Goal: Communication & Community: Ask a question

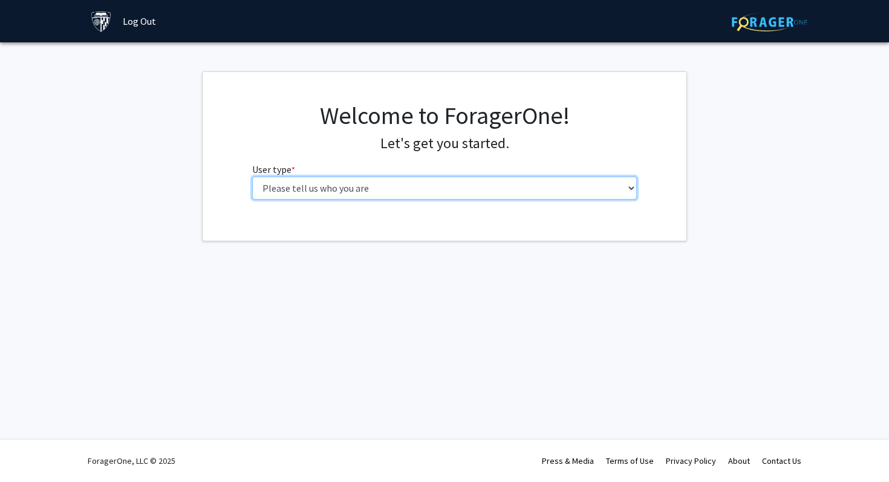
click at [377, 189] on select "Please tell us who you are Undergraduate Student Master's Student Doctoral Cand…" at bounding box center [444, 188] width 385 height 23
select select "1: undergrad"
click at [252, 177] on select "Please tell us who you are Undergraduate Student Master's Student Doctoral Cand…" at bounding box center [444, 188] width 385 height 23
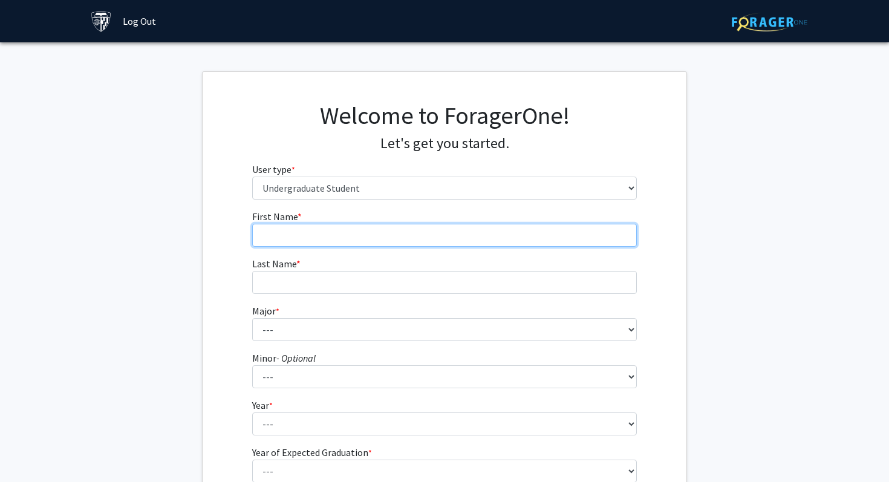
click at [394, 238] on input "First Name * required" at bounding box center [444, 235] width 385 height 23
type input "[PERSON_NAME]"
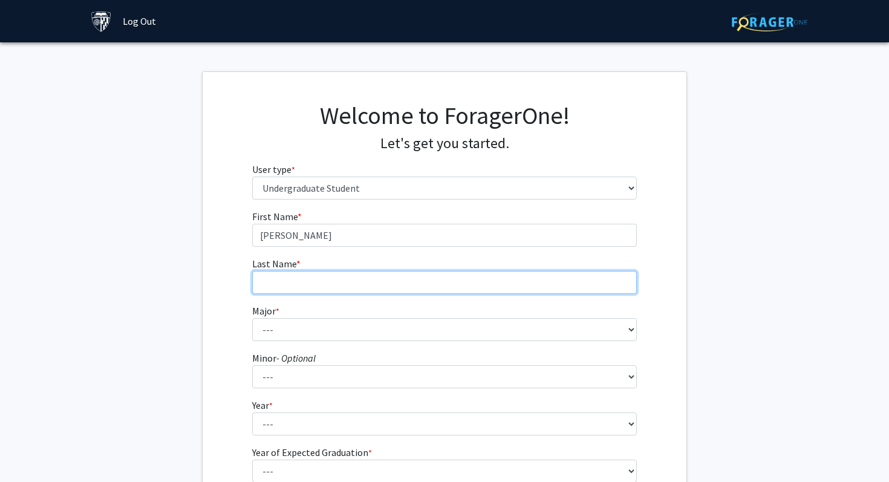
type input "Guru"
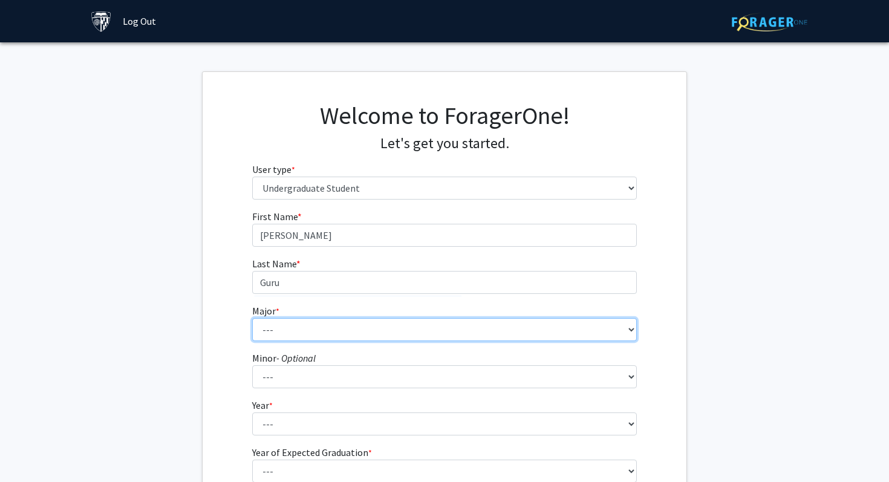
click at [313, 331] on select "--- Africana Studies Anthropology Applied Mathematics & Statistics Archaeology …" at bounding box center [444, 329] width 385 height 23
select select "8: 23"
click at [252, 318] on select "--- Africana Studies Anthropology Applied Mathematics & Statistics Archaeology …" at bounding box center [444, 329] width 385 height 23
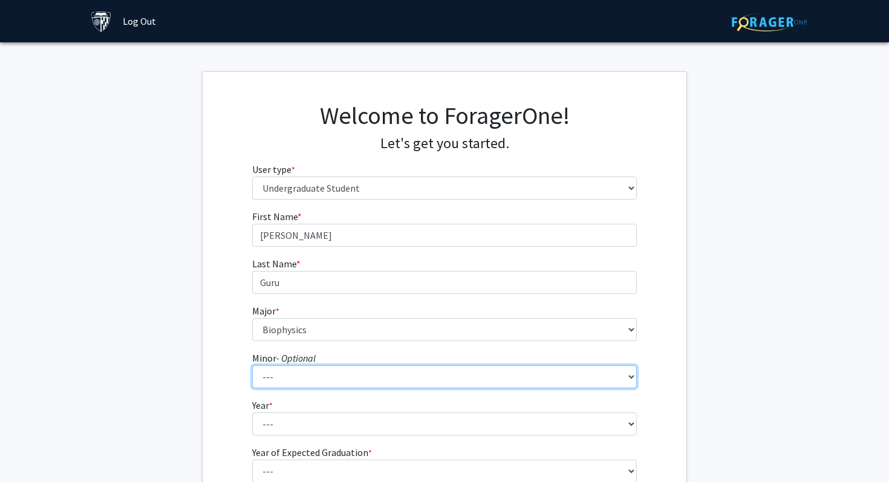
click at [310, 385] on select "--- Accounting and Financial Management Africana Studies Anthropology Applied M…" at bounding box center [444, 376] width 385 height 23
select select "9: 21"
click at [252, 365] on select "--- Accounting and Financial Management Africana Studies Anthropology Applied M…" at bounding box center [444, 376] width 385 height 23
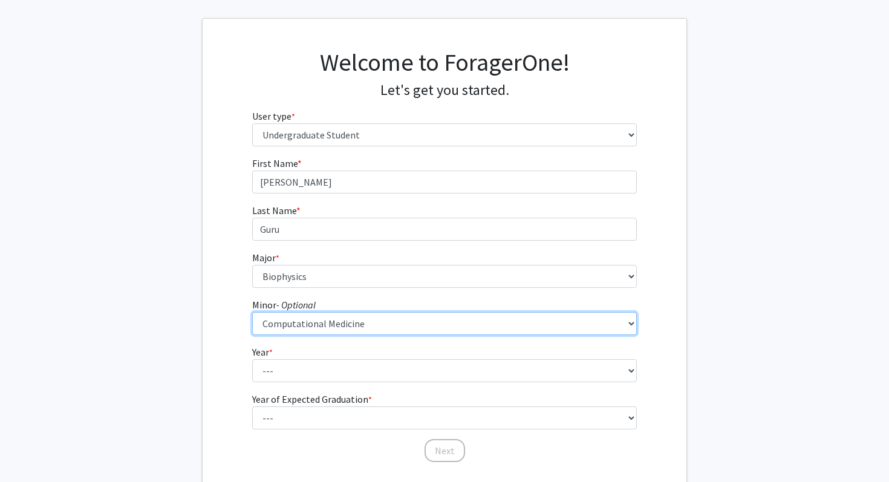
scroll to position [59, 0]
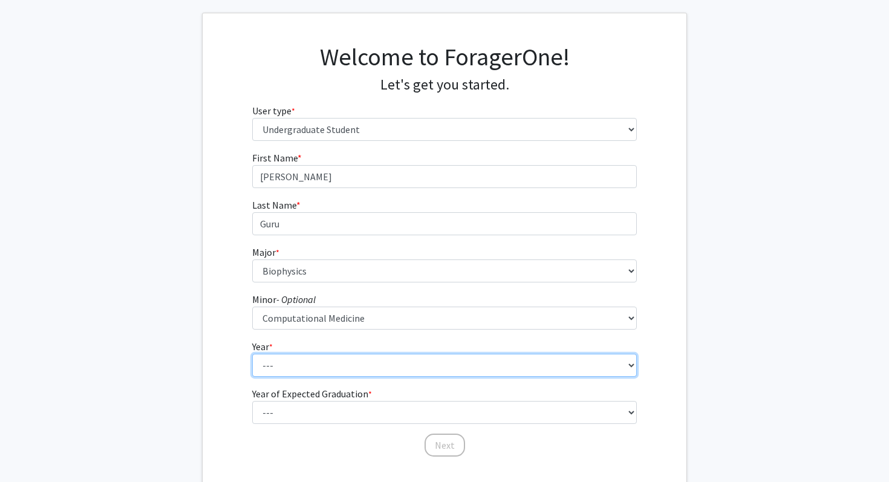
click at [316, 364] on select "--- First-year Sophomore Junior Senior Postbaccalaureate Certificate" at bounding box center [444, 365] width 385 height 23
select select "1: first-year"
click at [252, 354] on select "--- First-year Sophomore Junior Senior Postbaccalaureate Certificate" at bounding box center [444, 365] width 385 height 23
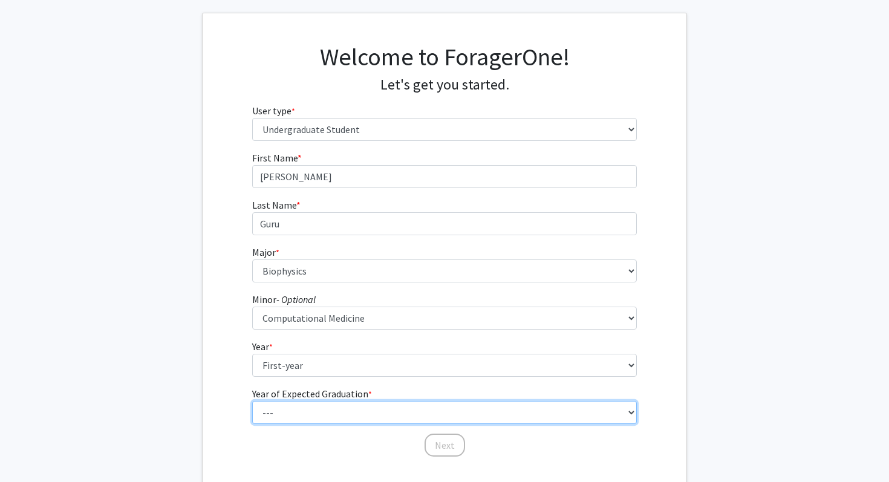
click at [314, 416] on select "--- 2025 2026 2027 2028 2029 2030 2031 2032 2033 2034" at bounding box center [444, 412] width 385 height 23
select select "5: 2029"
click at [252, 401] on select "--- 2025 2026 2027 2028 2029 2030 2031 2032 2033 2034" at bounding box center [444, 412] width 385 height 23
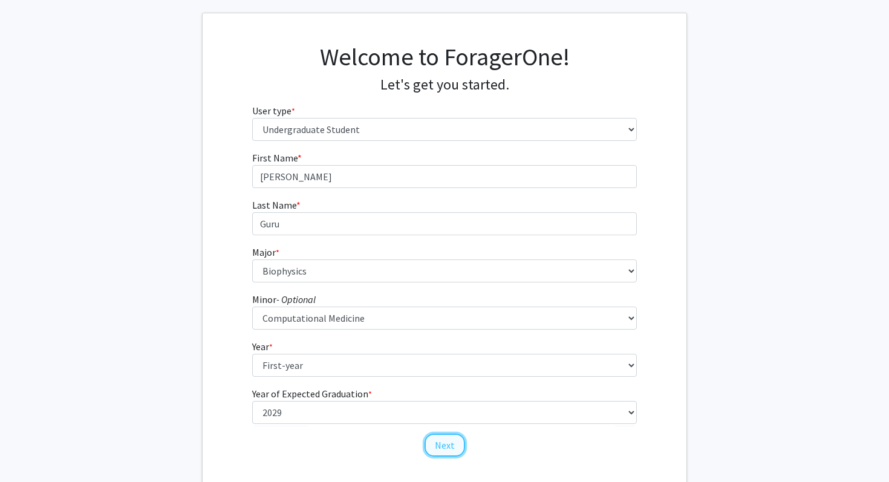
click at [439, 440] on button "Next" at bounding box center [445, 445] width 41 height 23
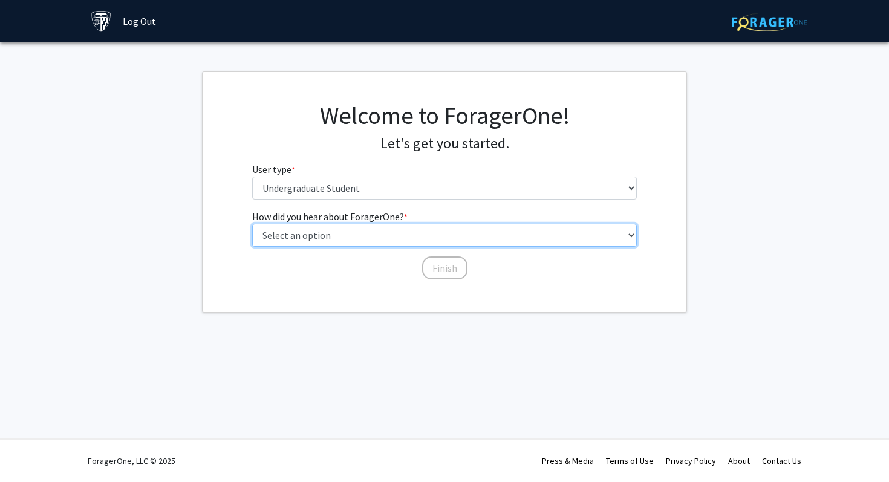
click at [352, 241] on select "Select an option Peer/student recommendation Faculty/staff recommendation Unive…" at bounding box center [444, 235] width 385 height 23
select select "2: faculty_recommendation"
click at [252, 224] on select "Select an option Peer/student recommendation Faculty/staff recommendation Unive…" at bounding box center [444, 235] width 385 height 23
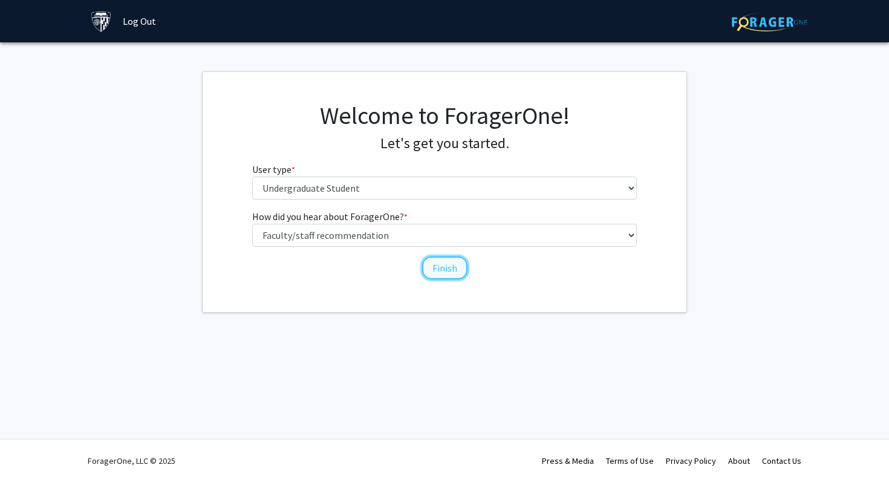
click at [437, 269] on button "Finish" at bounding box center [444, 268] width 45 height 23
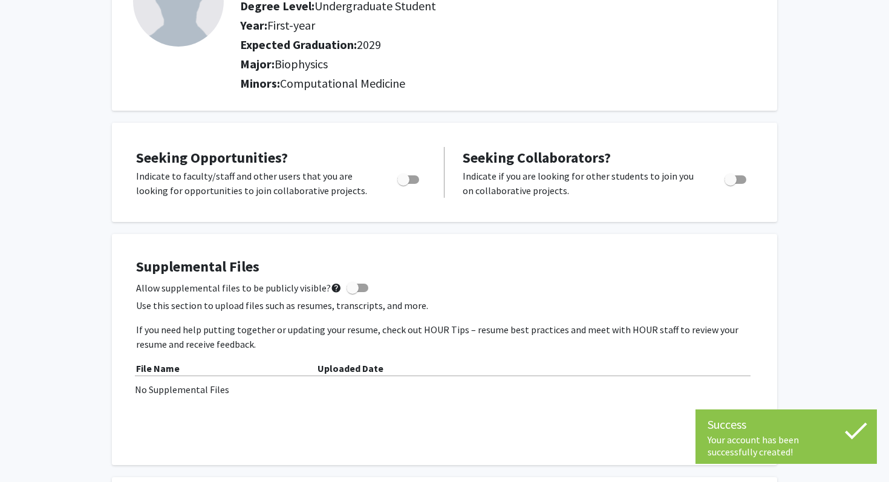
scroll to position [145, 0]
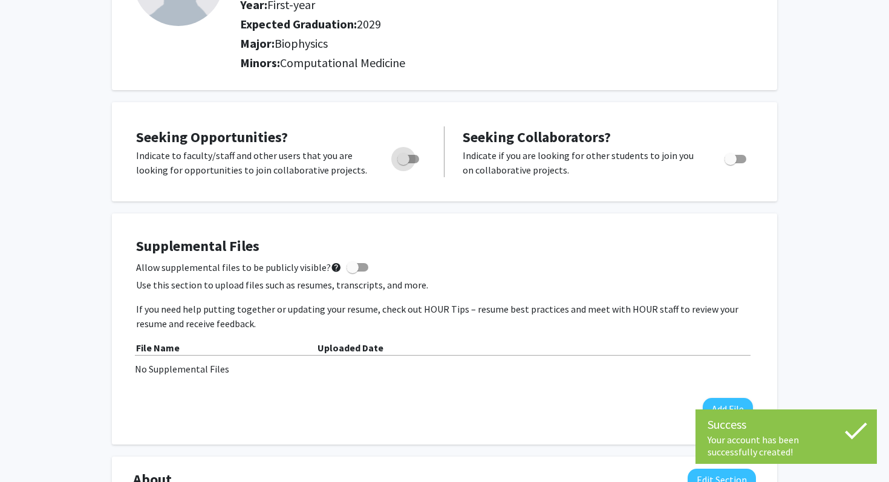
click at [410, 155] on span "Toggle" at bounding box center [409, 159] width 22 height 8
click at [404, 163] on input "Are you actively seeking opportunities?" at bounding box center [403, 163] width 1 height 1
checkbox input "true"
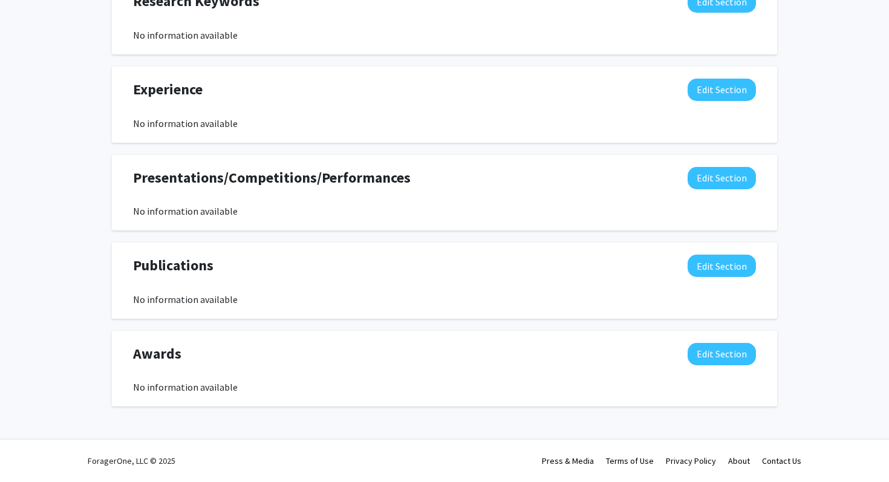
scroll to position [0, 0]
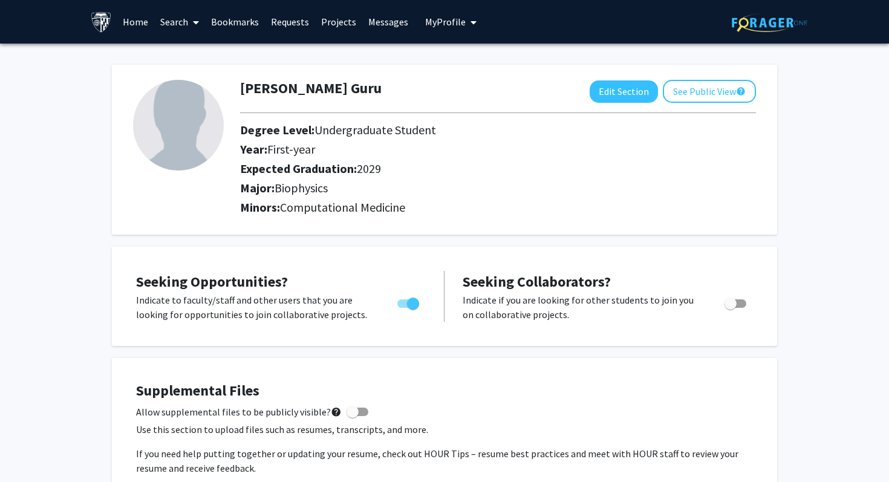
click at [165, 19] on link "Search" at bounding box center [179, 22] width 51 height 42
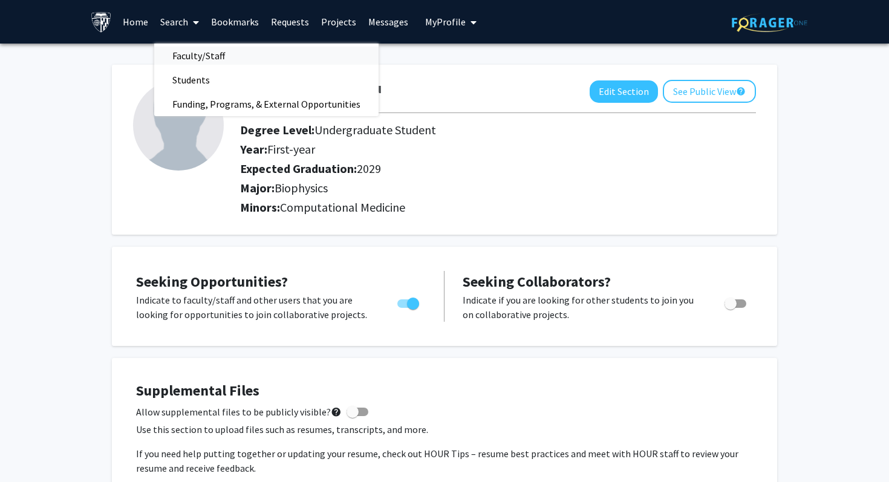
click at [189, 48] on span "Faculty/Staff" at bounding box center [198, 56] width 89 height 24
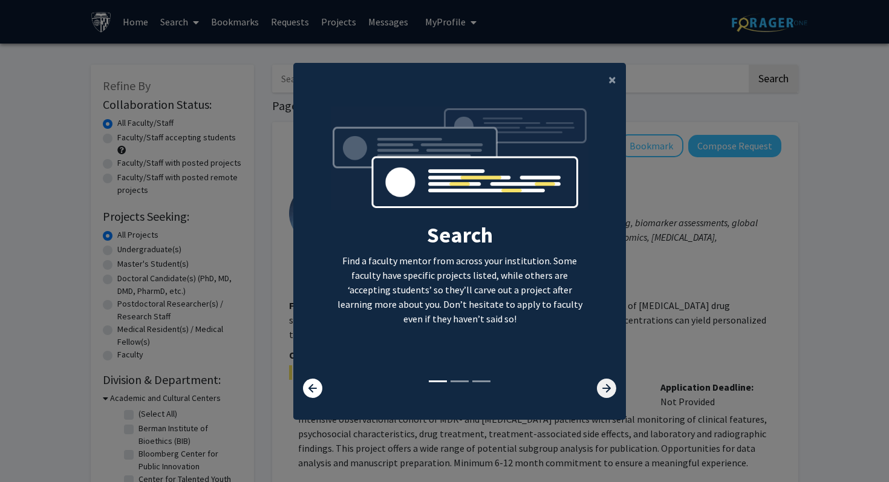
click at [612, 389] on icon at bounding box center [606, 388] width 19 height 19
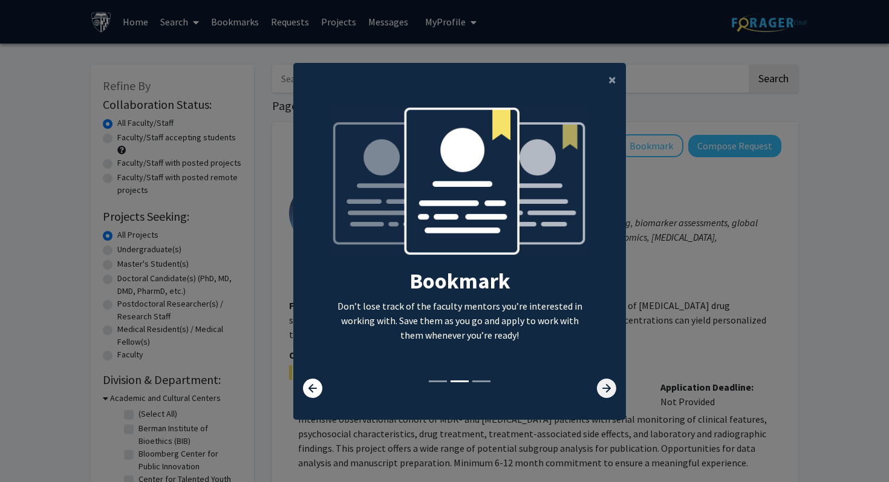
click at [612, 389] on icon at bounding box center [606, 388] width 19 height 19
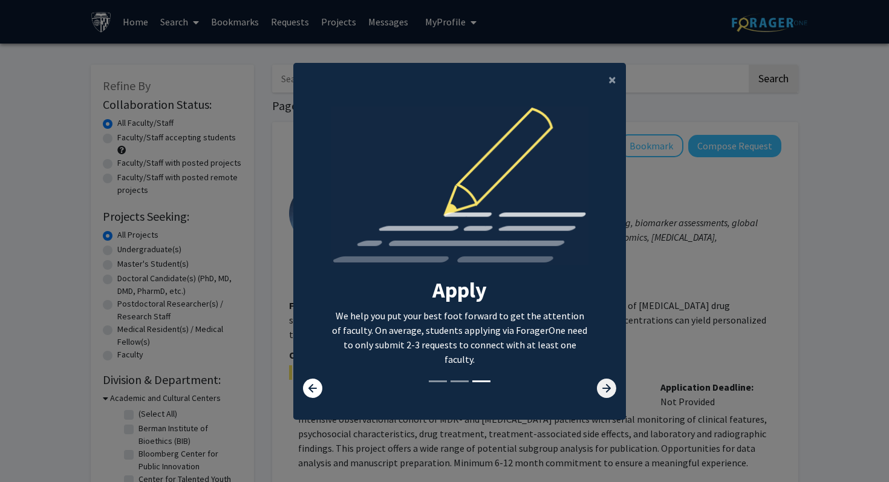
click at [614, 396] on icon at bounding box center [606, 388] width 19 height 19
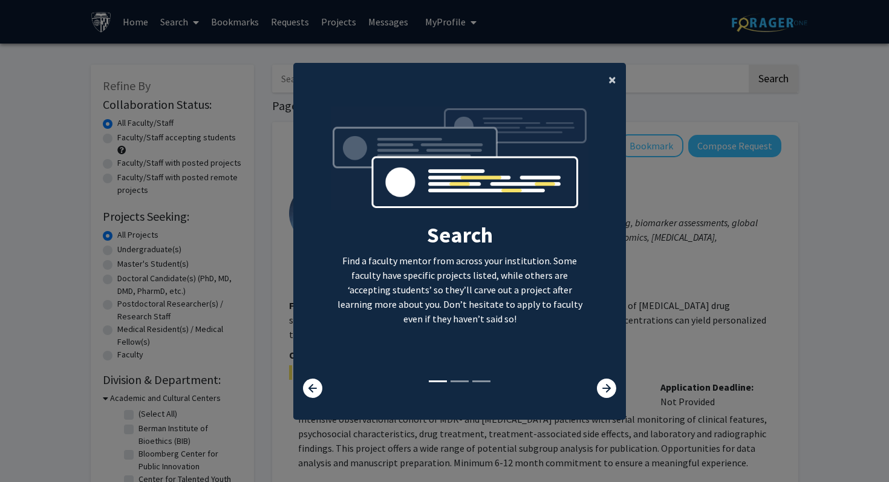
click at [621, 83] on button "×" at bounding box center [612, 80] width 27 height 34
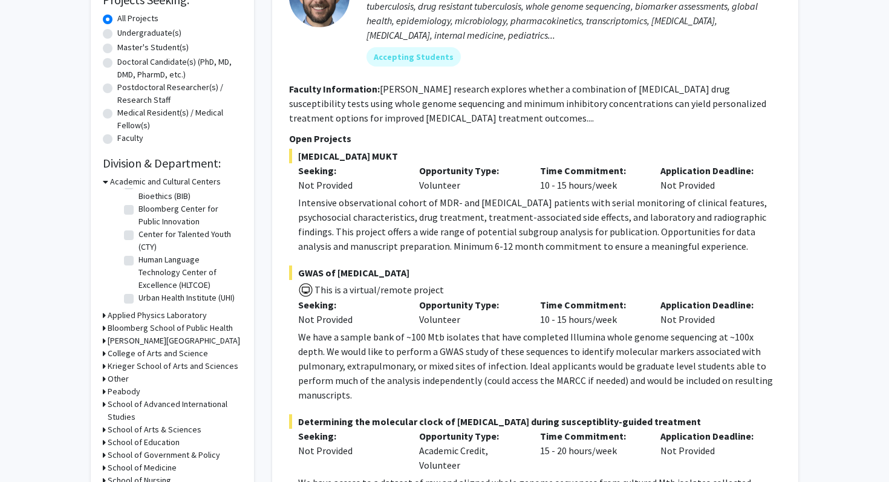
scroll to position [221, 0]
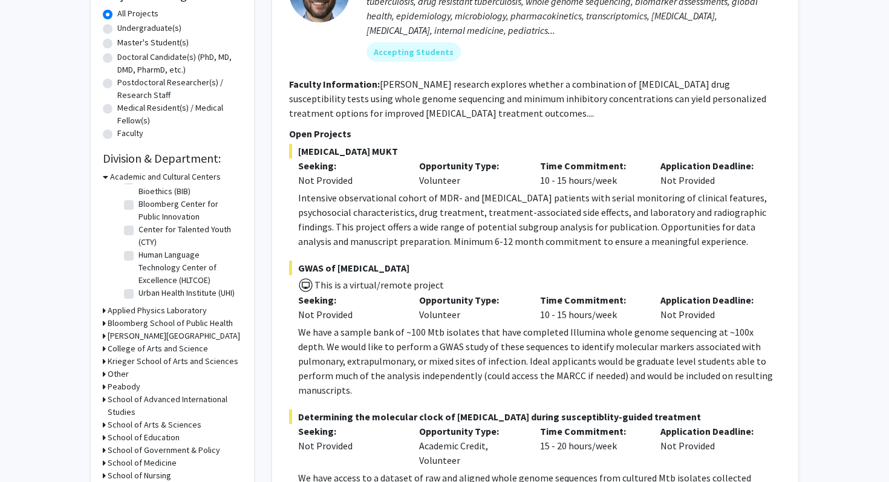
click at [122, 362] on h3 "Krieger School of Arts and Sciences" at bounding box center [173, 361] width 131 height 13
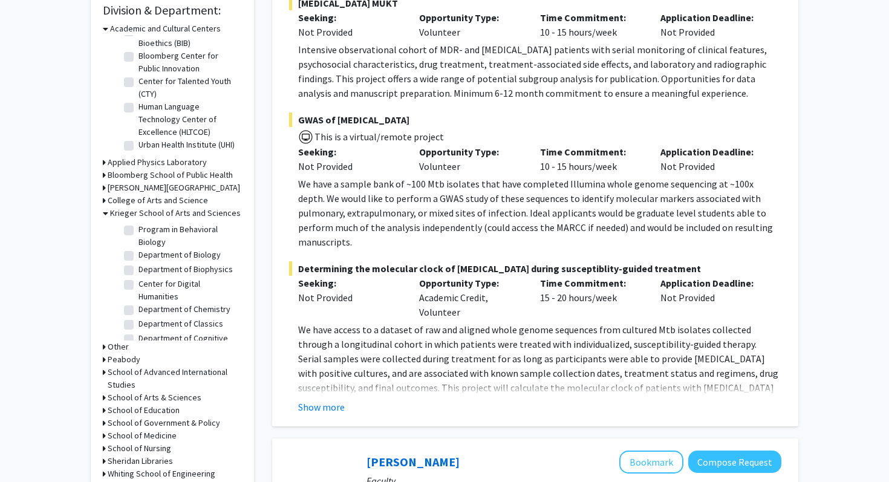
scroll to position [229, 0]
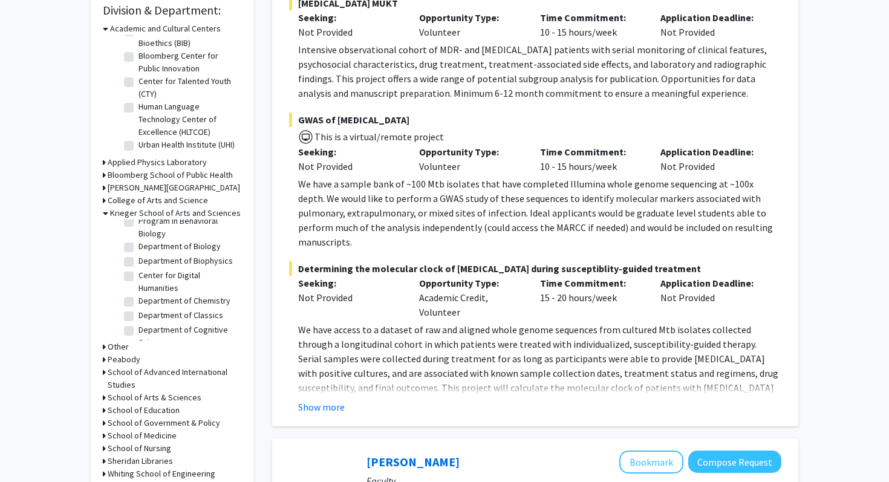
click at [139, 263] on label "Department of Biophysics" at bounding box center [186, 261] width 94 height 13
click at [139, 263] on input "Department of Biophysics" at bounding box center [143, 259] width 8 height 8
checkbox input "true"
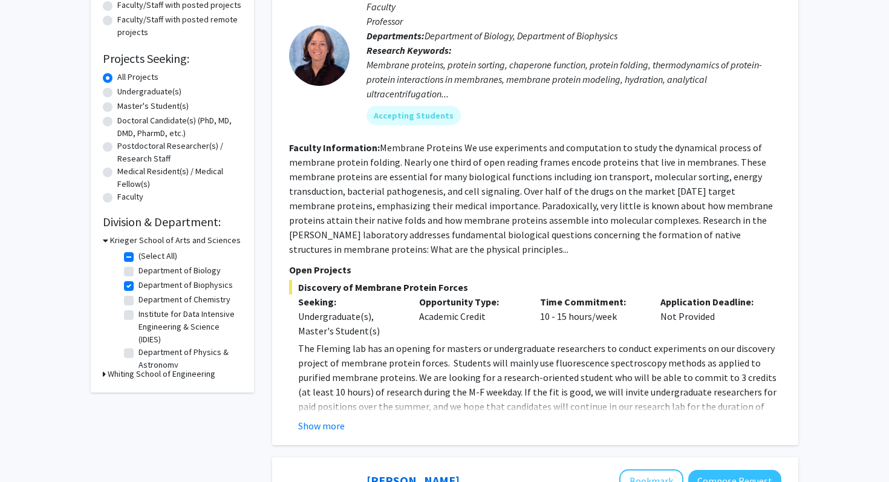
scroll to position [162, 0]
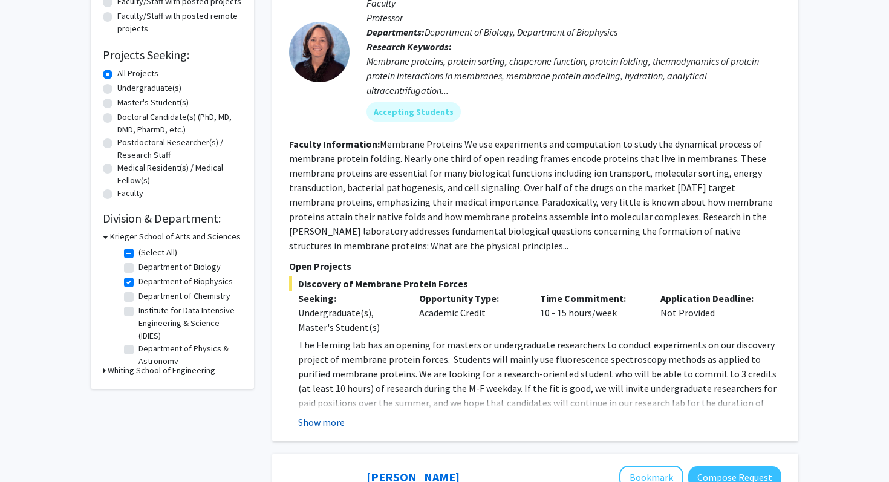
click at [330, 427] on button "Show more" at bounding box center [321, 422] width 47 height 15
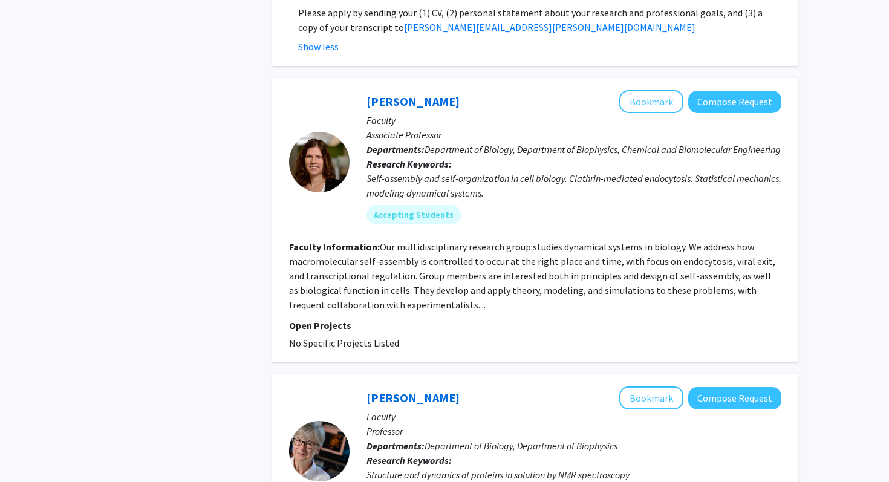
scroll to position [701, 0]
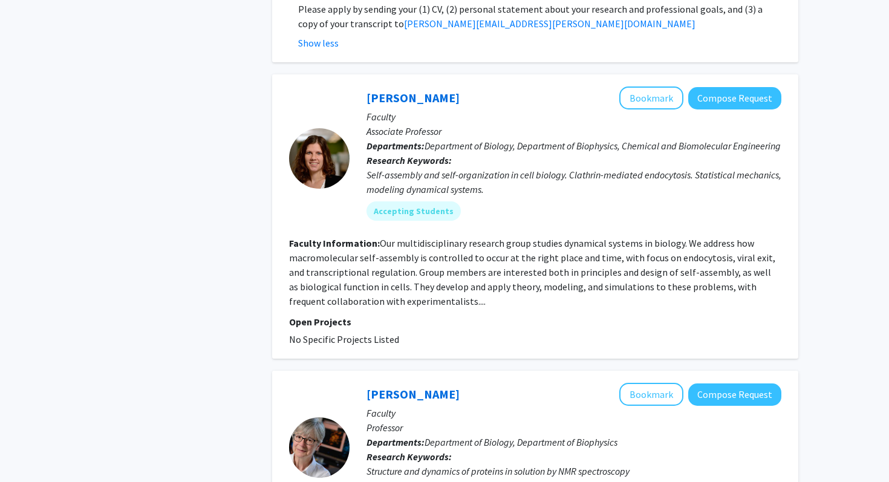
click at [439, 312] on fg-search-faculty "[PERSON_NAME] Bookmark Compose Request Faculty Associate Professor Departments:…" at bounding box center [535, 217] width 493 height 260
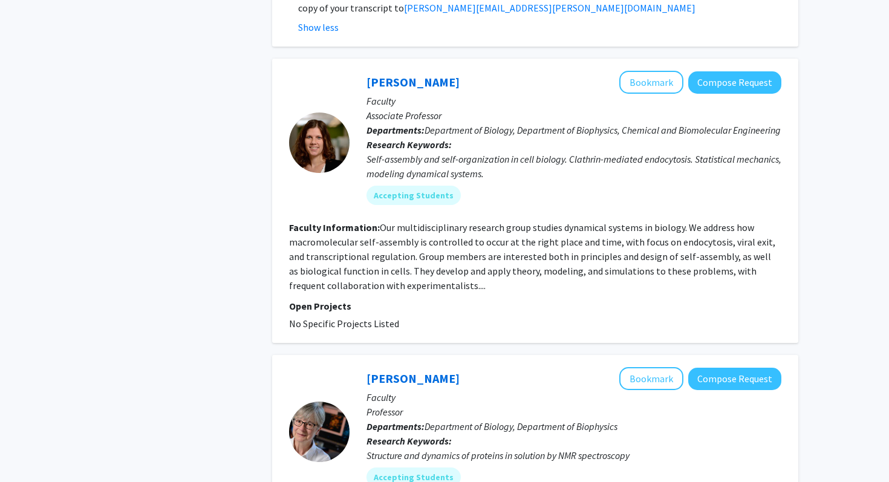
scroll to position [718, 0]
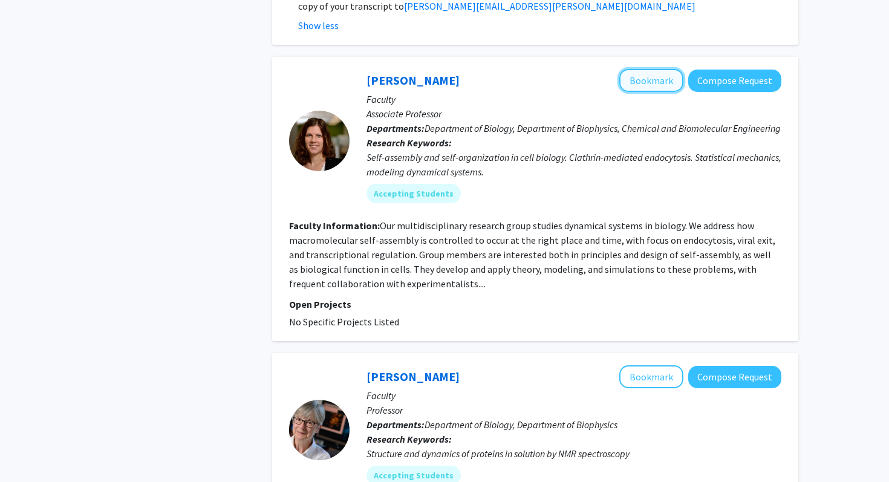
click at [628, 72] on button "Bookmark" at bounding box center [652, 80] width 64 height 23
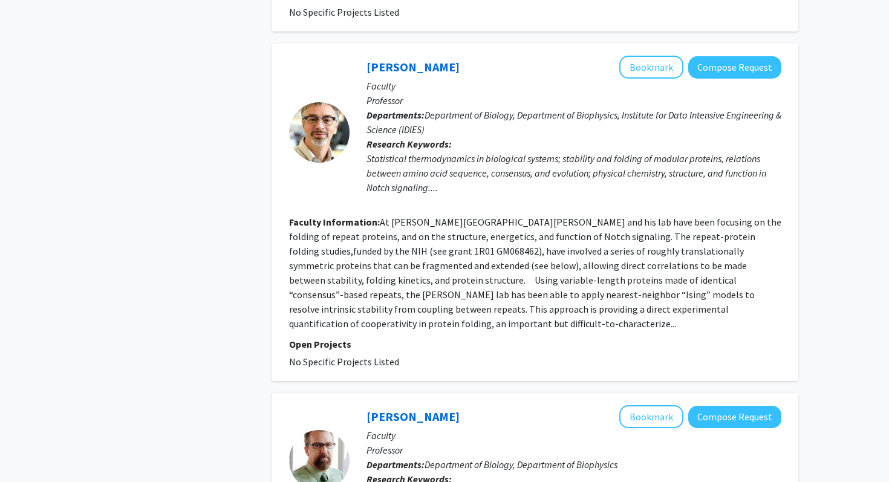
scroll to position [1620, 0]
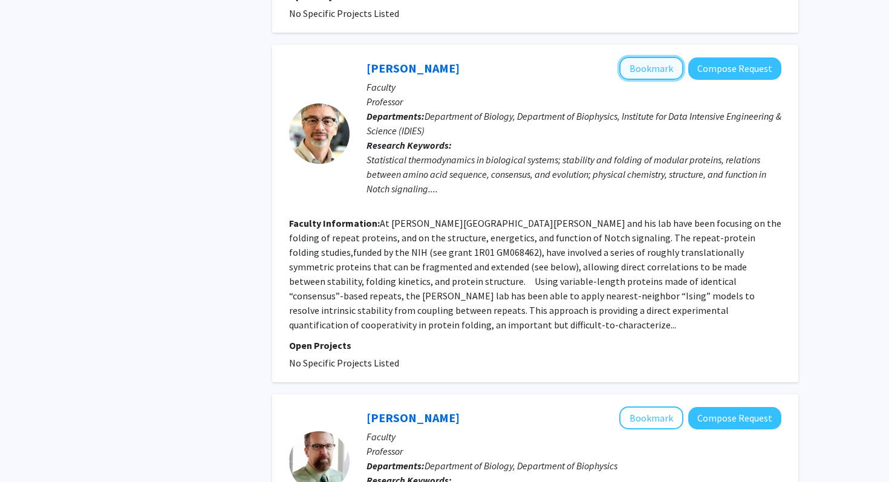
click at [649, 70] on button "Bookmark" at bounding box center [652, 68] width 64 height 23
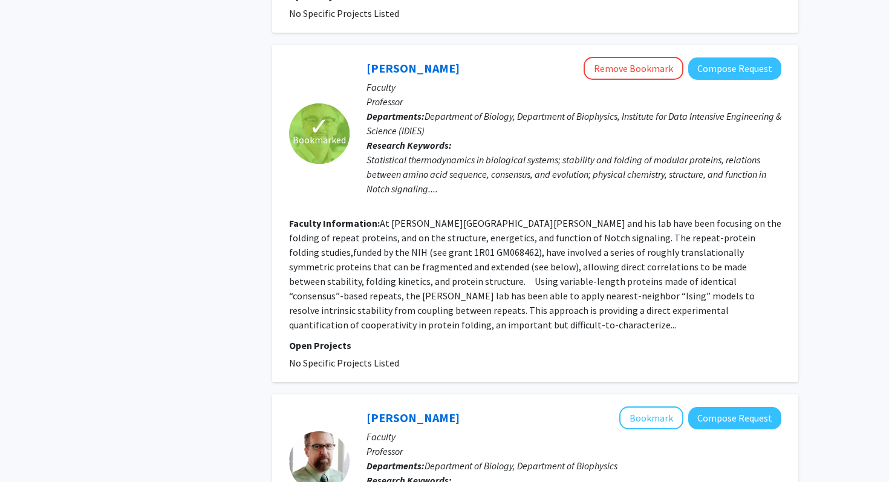
click at [741, 310] on section "Faculty Information: At [PERSON_NAME][GEOGRAPHIC_DATA][PERSON_NAME] and his lab…" at bounding box center [535, 274] width 493 height 116
click at [736, 310] on fg-read-more "At [PERSON_NAME][GEOGRAPHIC_DATA][PERSON_NAME] and his lab have been focusing o…" at bounding box center [535, 274] width 493 height 114
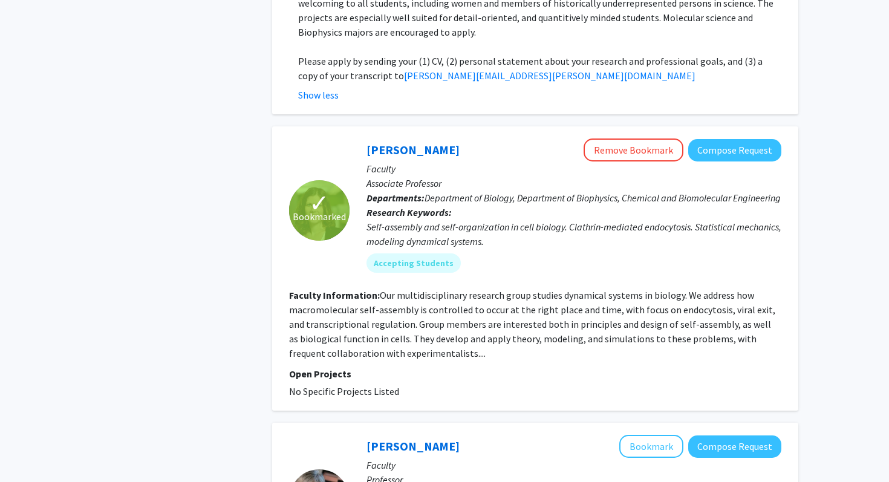
scroll to position [644, 0]
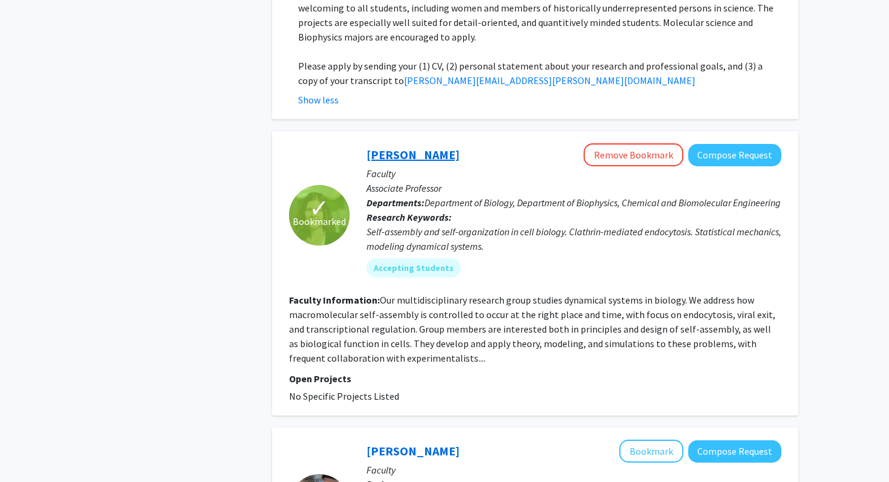
click at [394, 147] on link "[PERSON_NAME]" at bounding box center [413, 154] width 93 height 15
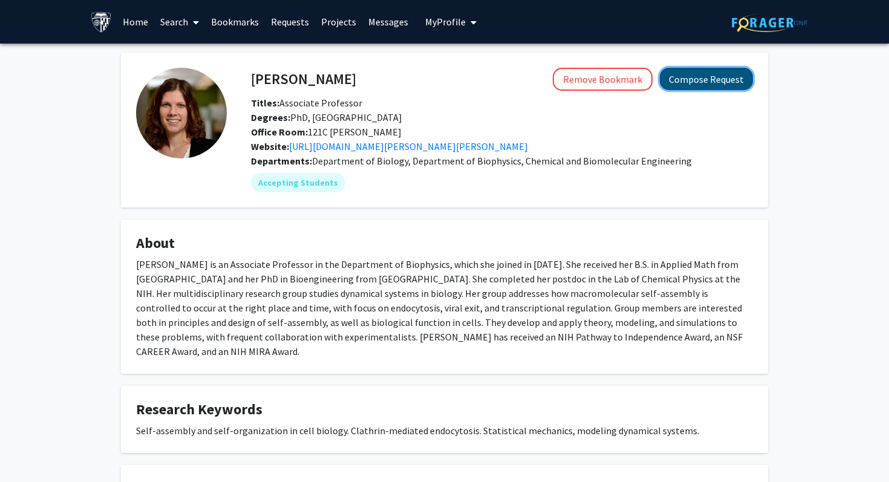
click at [678, 76] on button "Compose Request" at bounding box center [706, 79] width 93 height 22
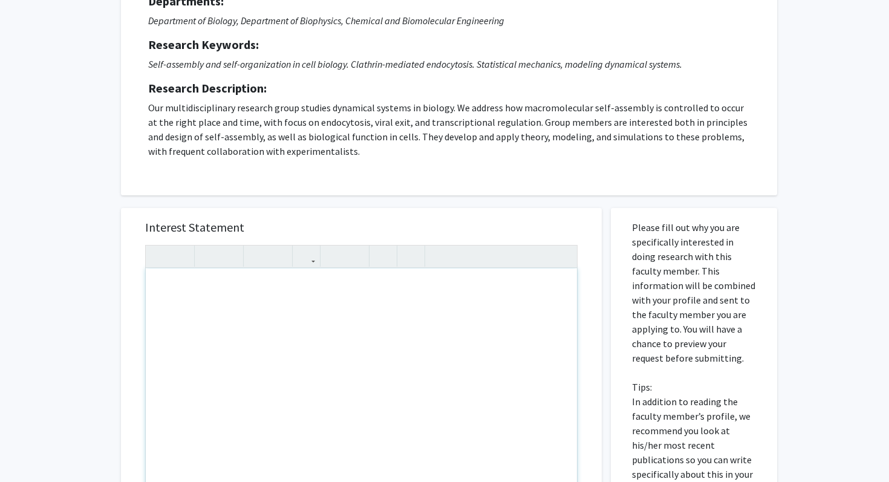
scroll to position [191, 0]
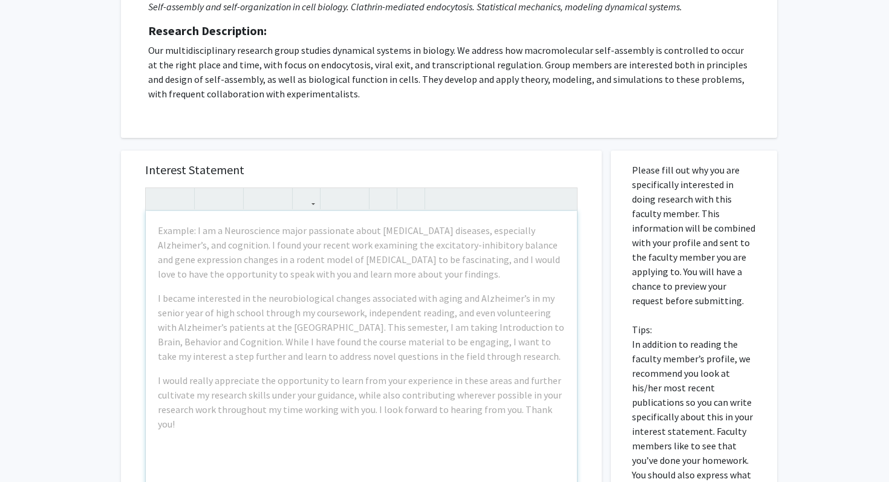
click at [115, 266] on div "Interest Statement Example: I am a Neuroscience major passionate about [MEDICAL…" at bounding box center [361, 412] width 499 height 547
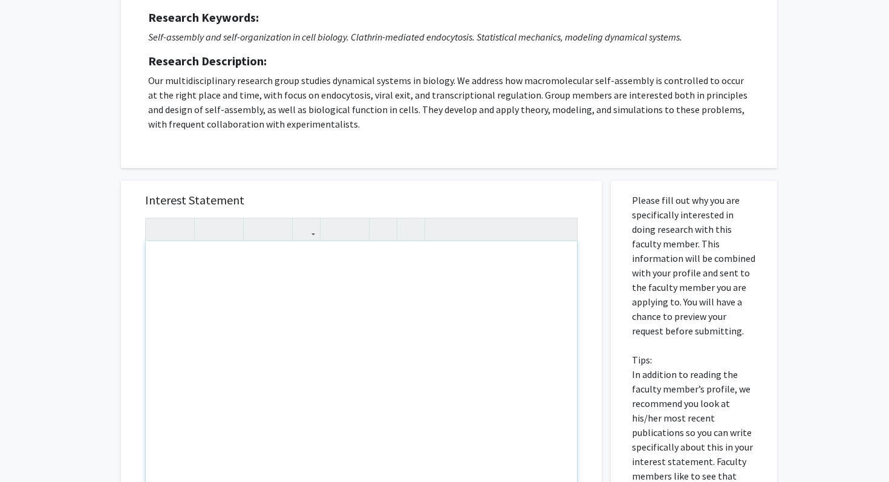
scroll to position [228, 0]
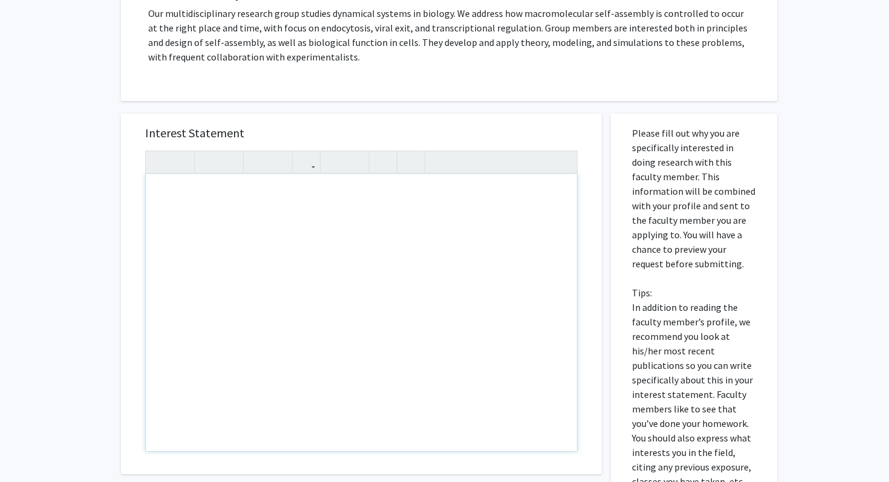
click at [106, 282] on div "All Requests Request for [PERSON_NAME] Request for [PERSON_NAME] Departments: D…" at bounding box center [444, 245] width 889 height 860
drag, startPoint x: 561, startPoint y: 374, endPoint x: 229, endPoint y: 245, distance: 356.3
click at [110, 239] on div "All Requests Request for [PERSON_NAME] Request for [PERSON_NAME] Departments: D…" at bounding box center [444, 245] width 889 height 860
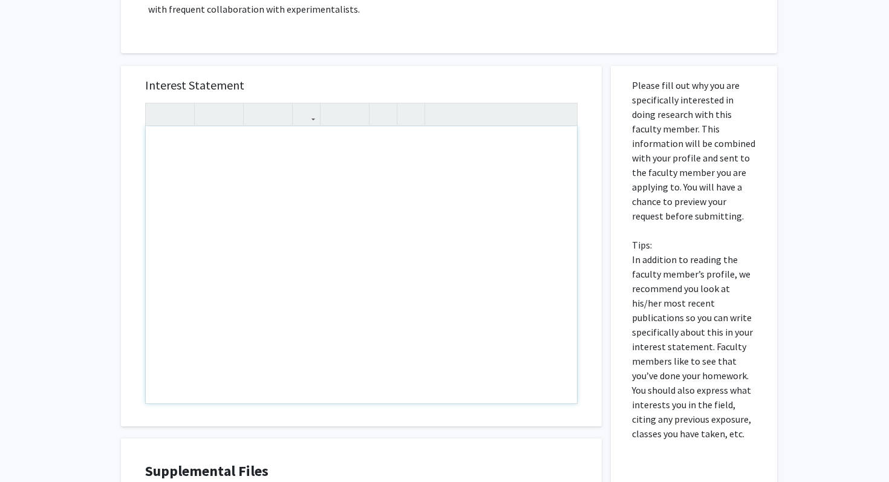
scroll to position [269, 0]
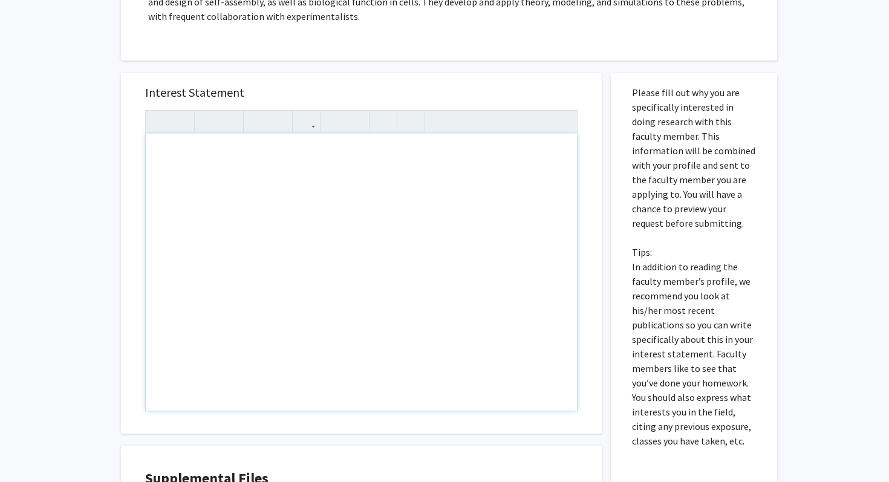
click at [201, 174] on div "Note to users with screen readers: Please press Alt+0 or Option+0 to deactivate…" at bounding box center [361, 272] width 431 height 277
click at [159, 149] on div "I am a first-year biophysics major" at bounding box center [361, 272] width 431 height 277
click at [440, 154] on div "Hi! My name is [PERSON_NAME], and I am a first-year biophysics major" at bounding box center [361, 272] width 431 height 277
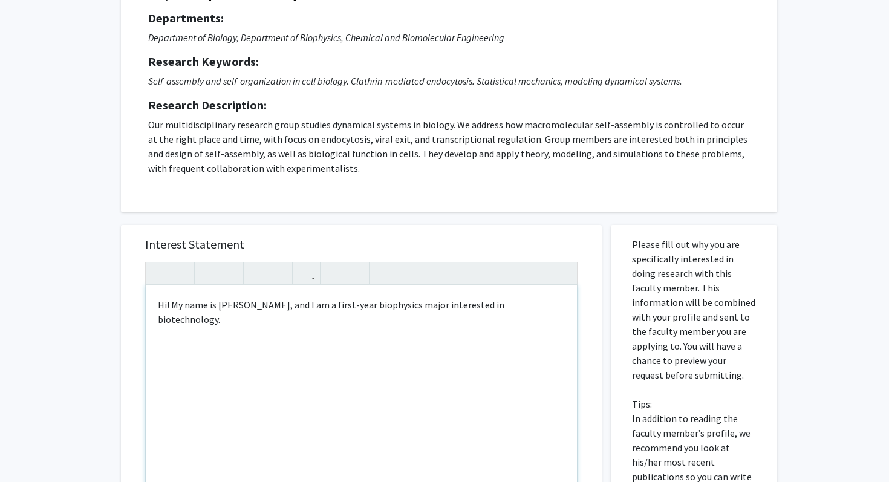
scroll to position [152, 0]
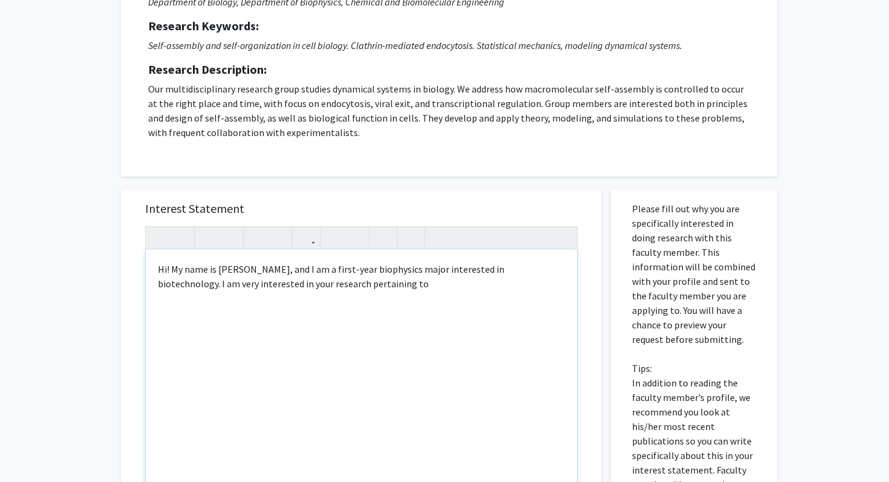
click at [310, 286] on div "Hi! My name is [PERSON_NAME], and I am a first-year biophysics major interested…" at bounding box center [361, 388] width 431 height 277
drag, startPoint x: 360, startPoint y: 284, endPoint x: 287, endPoint y: 289, distance: 73.3
click at [287, 289] on div "Hi! My name is [PERSON_NAME], and I am a first-year biophysics major interested…" at bounding box center [361, 388] width 431 height 277
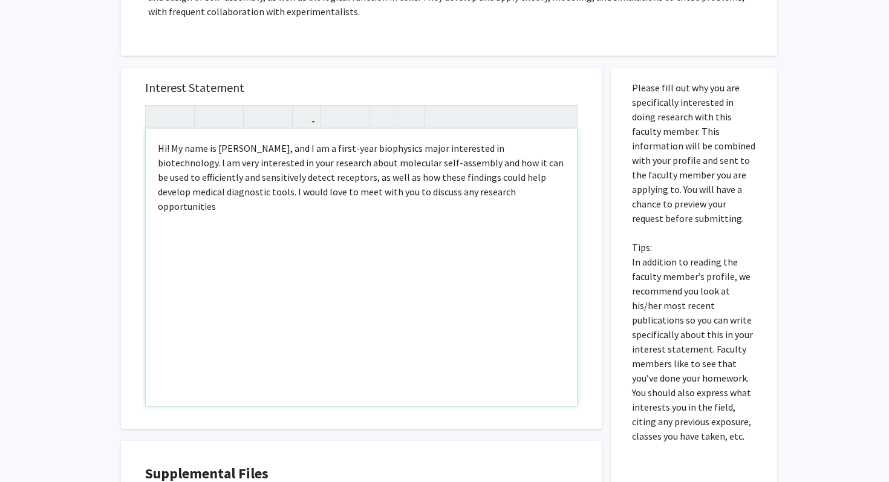
scroll to position [276, 0]
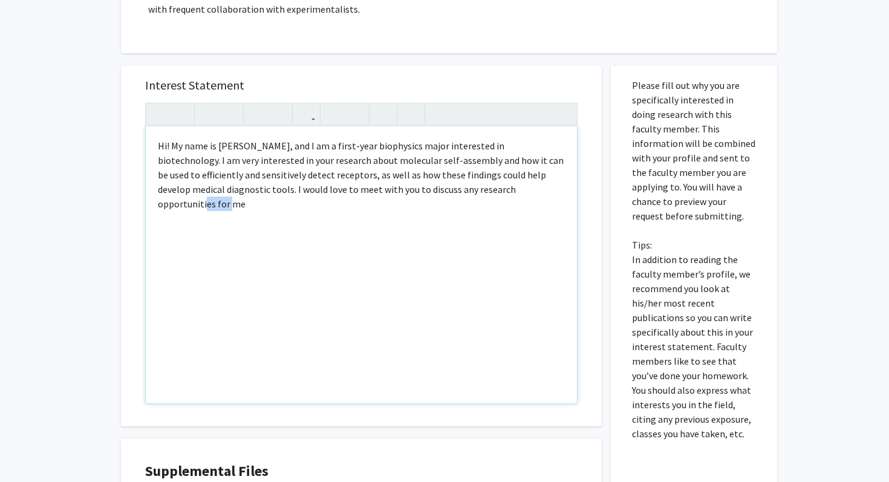
drag, startPoint x: 484, startPoint y: 189, endPoint x: 453, endPoint y: 190, distance: 31.5
click at [453, 190] on div "Hi! My name is [PERSON_NAME], and I am a first-year biophysics major interested…" at bounding box center [361, 264] width 431 height 277
click at [477, 186] on div "Hi! My name is [PERSON_NAME], and I am a first-year biophysics major interested…" at bounding box center [361, 264] width 431 height 277
click at [347, 187] on div "Hi! My name is [PERSON_NAME], and I am a first-year biophysics major interested…" at bounding box center [361, 264] width 431 height 277
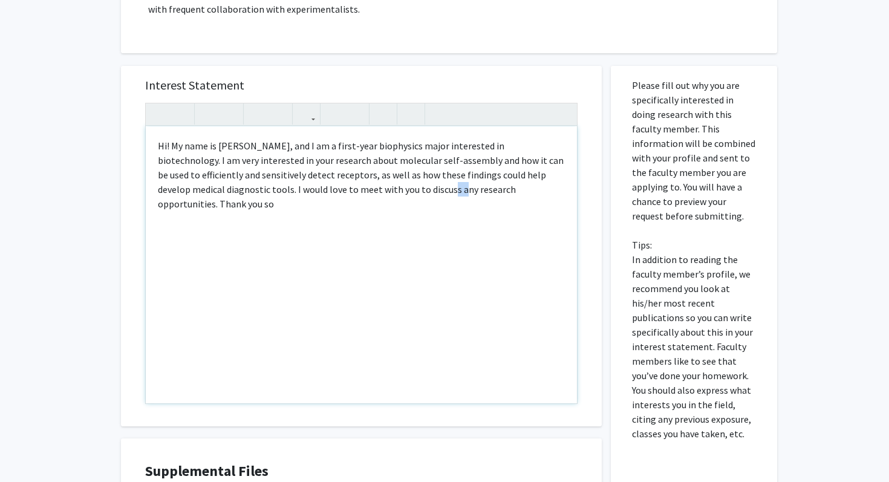
click at [347, 187] on div "Hi! My name is [PERSON_NAME], and I am a first-year biophysics major interested…" at bounding box center [361, 264] width 431 height 277
click at [544, 194] on div "Hi! My name is [PERSON_NAME], and I am a first-year biophysics major interested…" at bounding box center [361, 264] width 431 height 277
type textarea "Hi! My name is [PERSON_NAME], and I am a first-year biophysics major interested…"
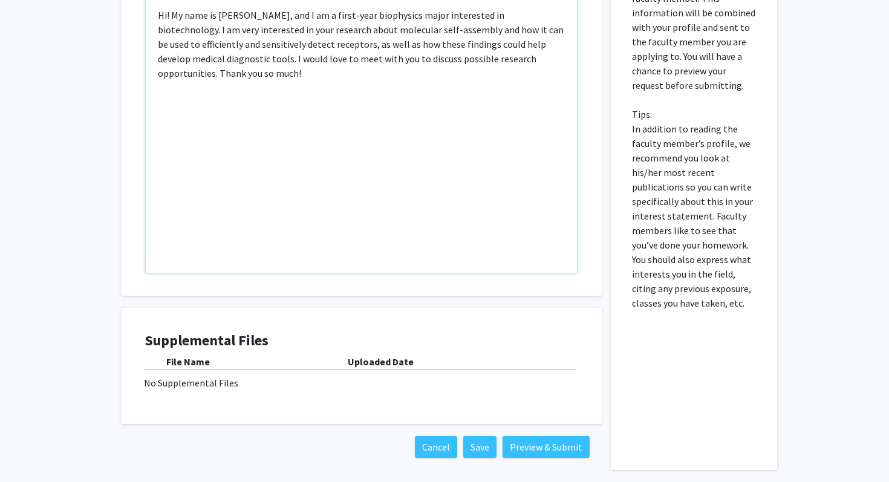
scroll to position [458, 0]
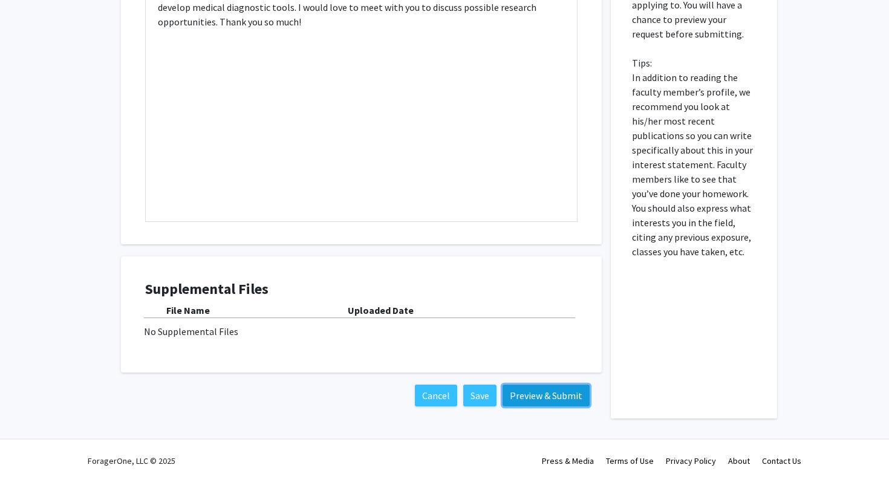
click at [525, 391] on button "Preview & Submit" at bounding box center [546, 396] width 87 height 22
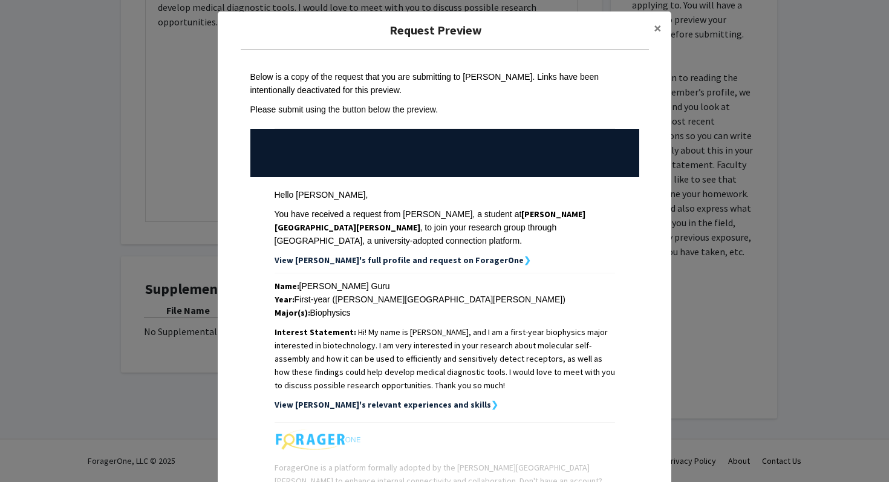
scroll to position [120, 0]
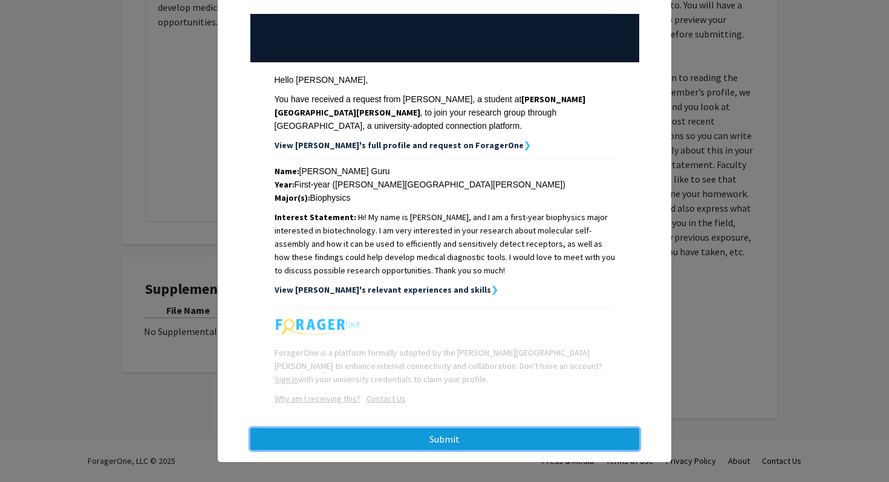
click at [390, 428] on button "Submit" at bounding box center [444, 439] width 389 height 22
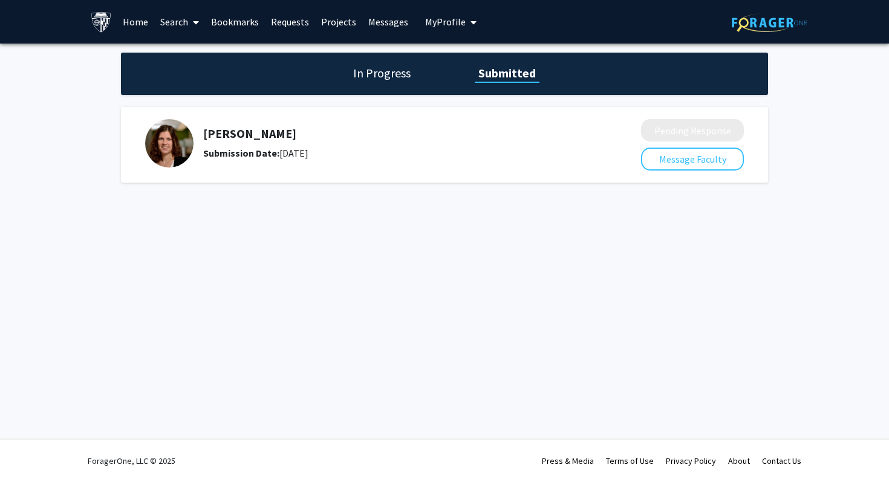
click at [433, 18] on span "My Profile" at bounding box center [445, 22] width 41 height 12
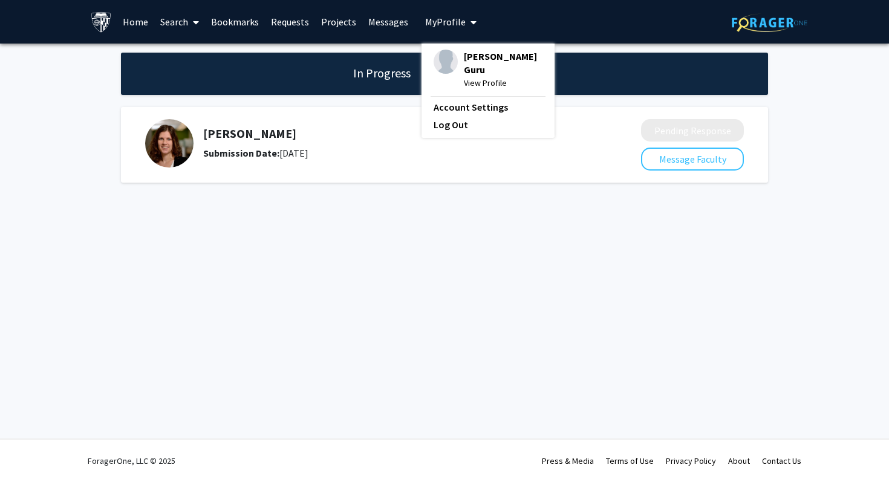
click at [464, 56] on span "[PERSON_NAME] Guru" at bounding box center [503, 63] width 79 height 27
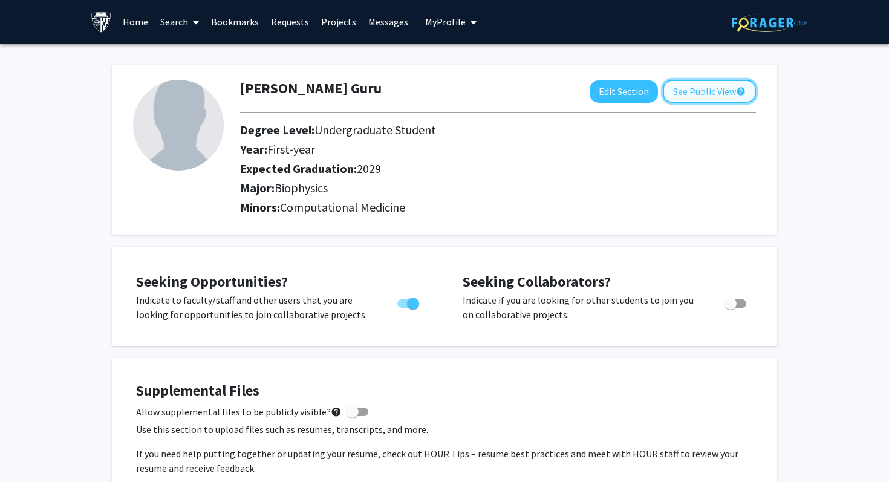
click at [705, 90] on button "See Public View help" at bounding box center [709, 91] width 93 height 23
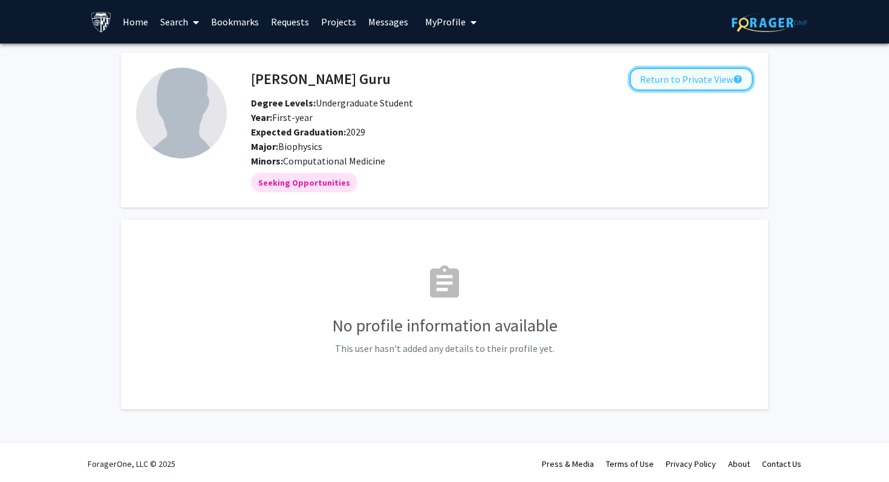
click at [669, 80] on button "Return to Private View help" at bounding box center [691, 79] width 123 height 23
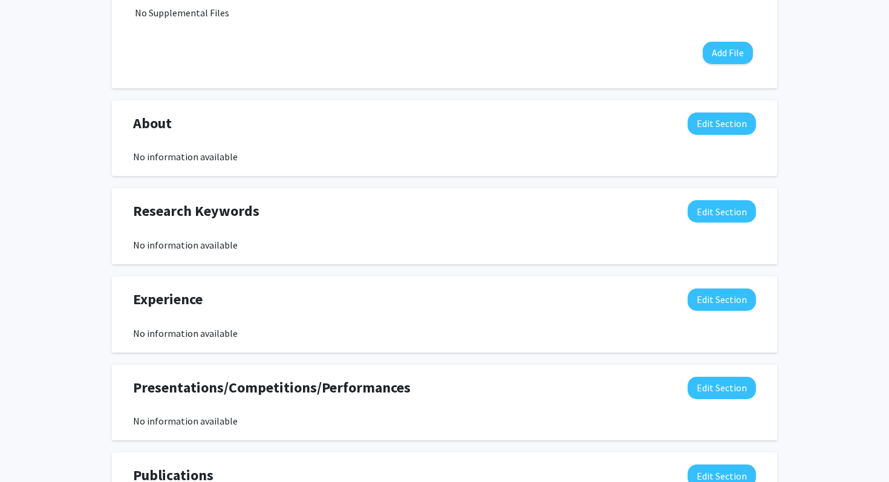
scroll to position [404, 0]
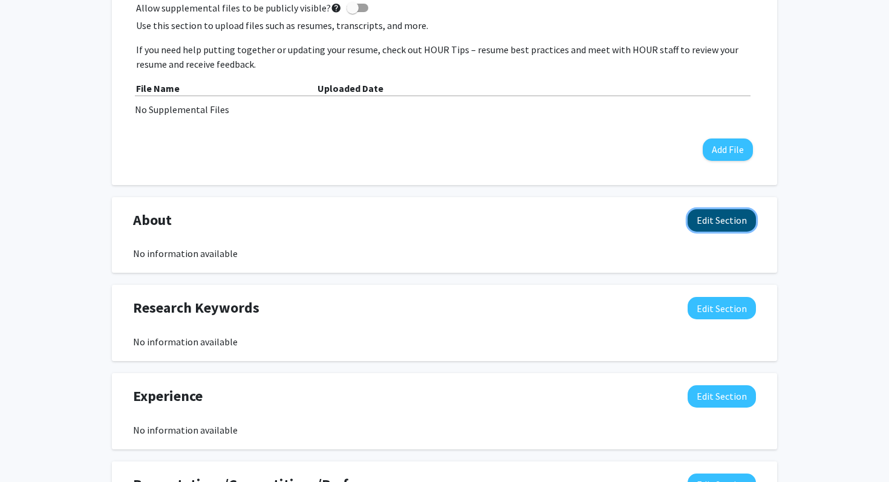
click at [728, 218] on button "Edit Section" at bounding box center [722, 220] width 68 height 22
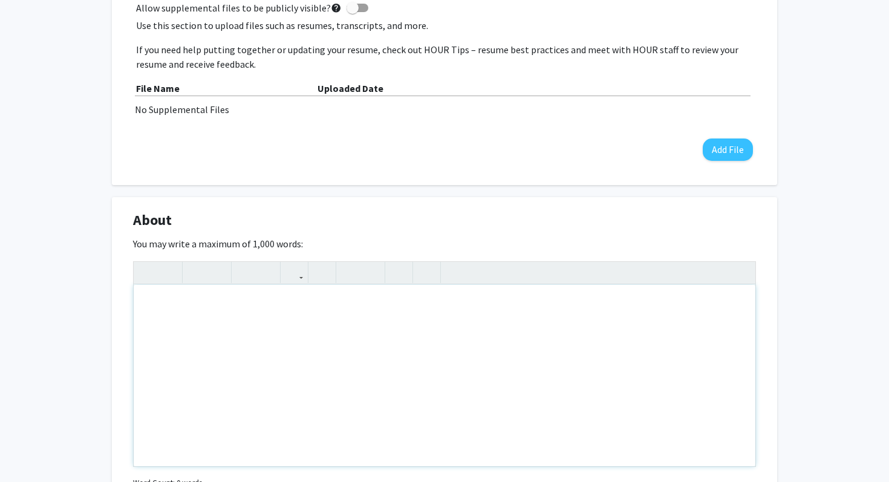
click at [326, 330] on div "Note to users with screen readers: Please deactivate our accessibility plugin f…" at bounding box center [445, 376] width 622 height 182
paste div "Note to users with screen readers: Please deactivate our accessibility plugin f…"
type textarea "<p>I'm a current freshman at [PERSON_NAME][GEOGRAPHIC_DATA][PERSON_NAME], pursu…"
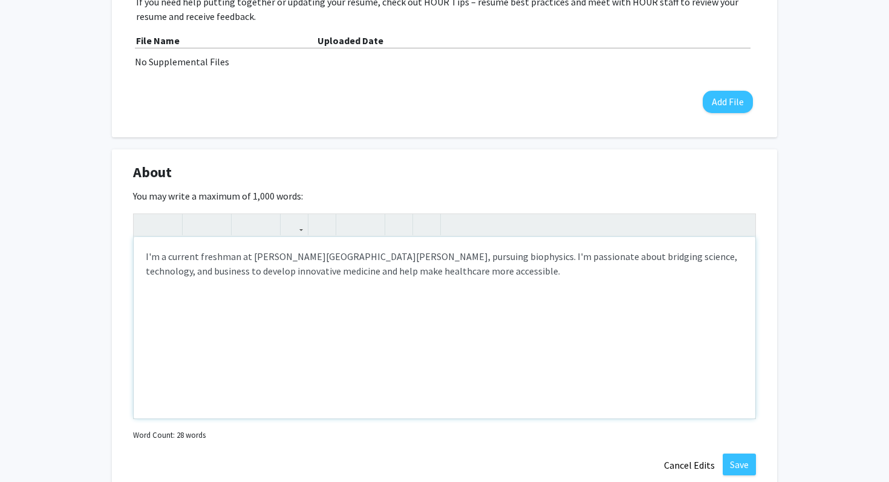
scroll to position [549, 0]
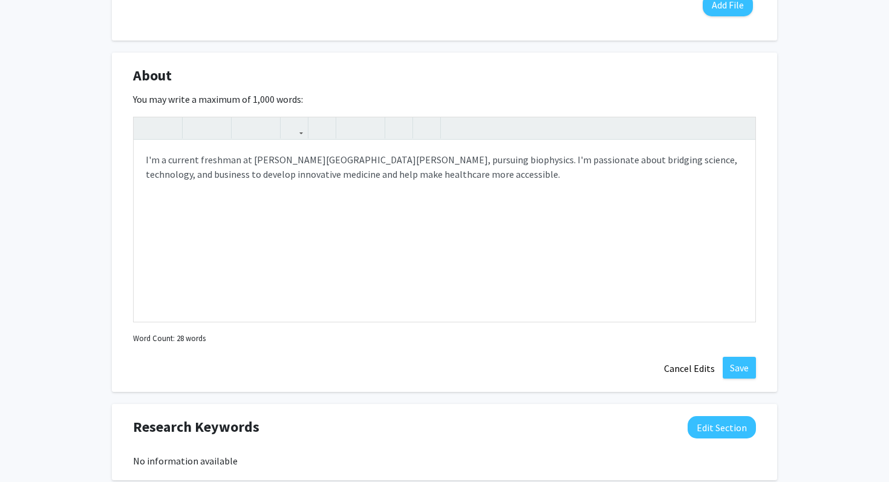
click at [785, 183] on div "[PERSON_NAME] Guru Edit Section See Public View help Degree Level: Undergraduat…" at bounding box center [444, 183] width 889 height 1377
click at [741, 366] on button "Save" at bounding box center [739, 368] width 33 height 22
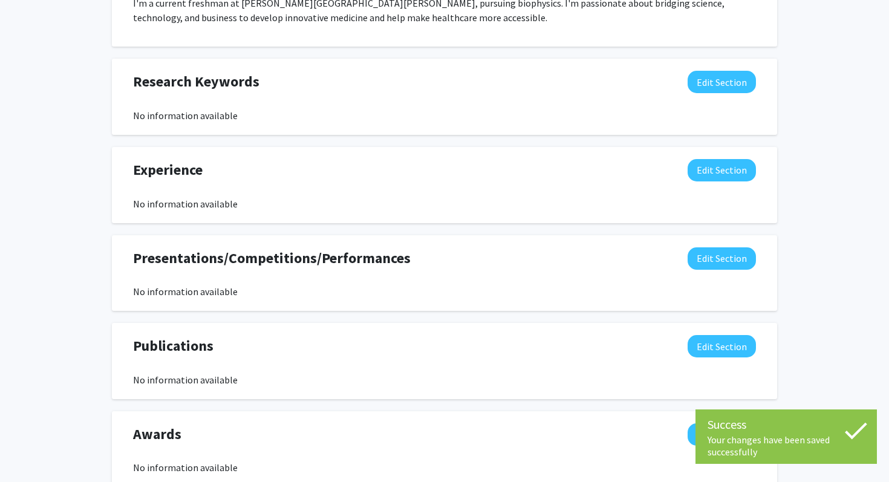
scroll to position [650, 0]
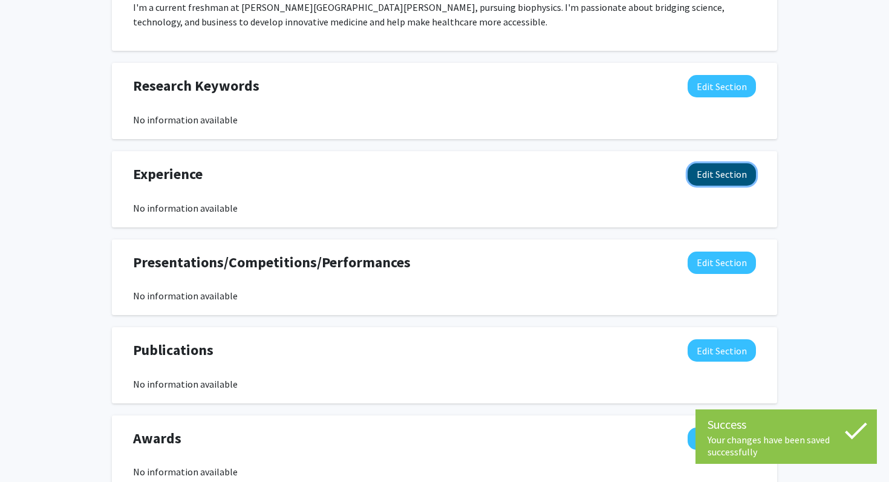
click at [729, 171] on button "Edit Section" at bounding box center [722, 174] width 68 height 22
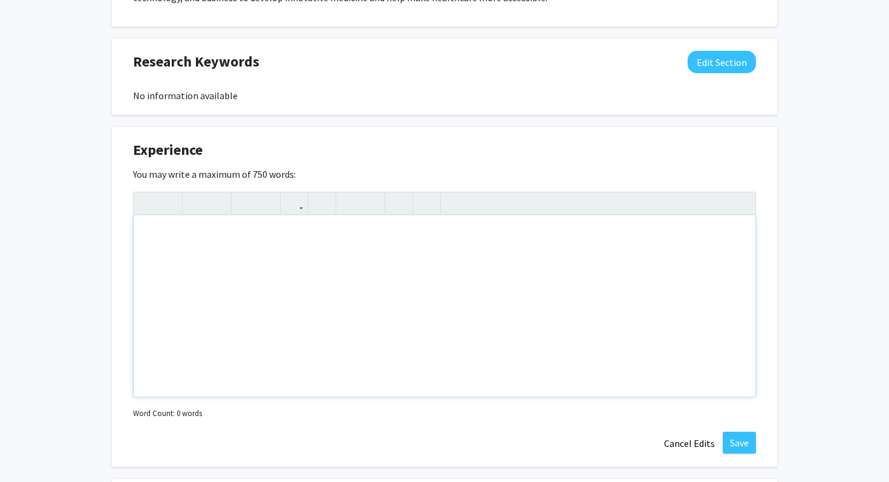
scroll to position [679, 0]
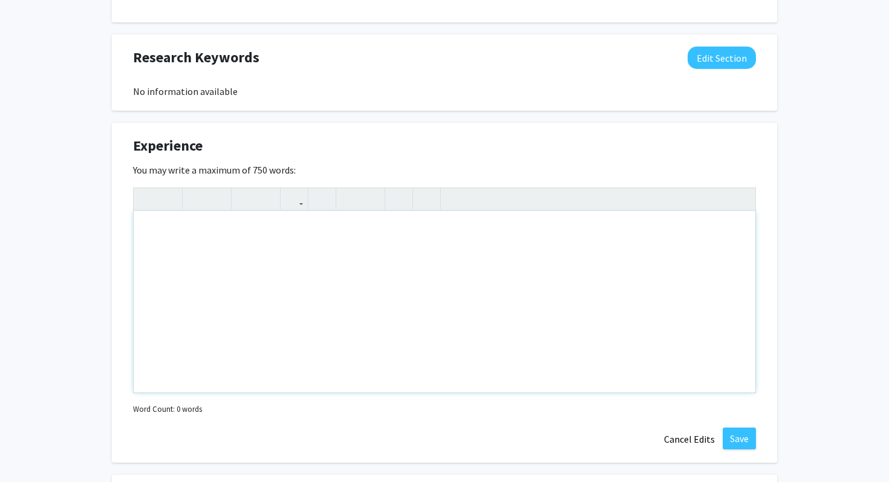
click at [461, 254] on div "Note to users with screen readers: Please deactivate our accessibility plugin f…" at bounding box center [445, 302] width 622 height 182
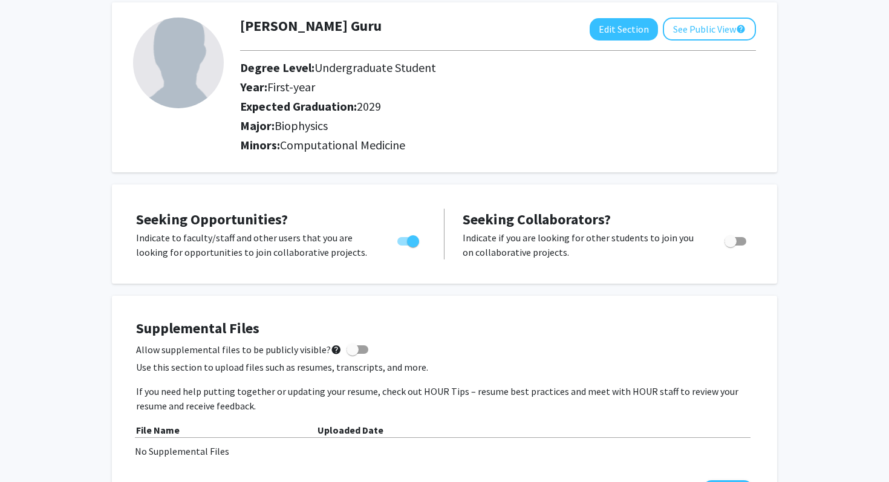
scroll to position [0, 0]
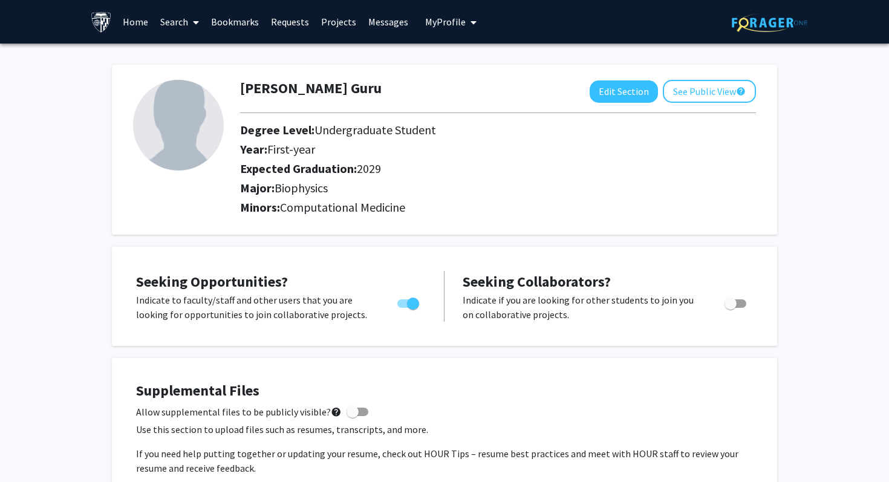
click at [102, 23] on img at bounding box center [101, 21] width 21 height 21
